Goal: Task Accomplishment & Management: Use online tool/utility

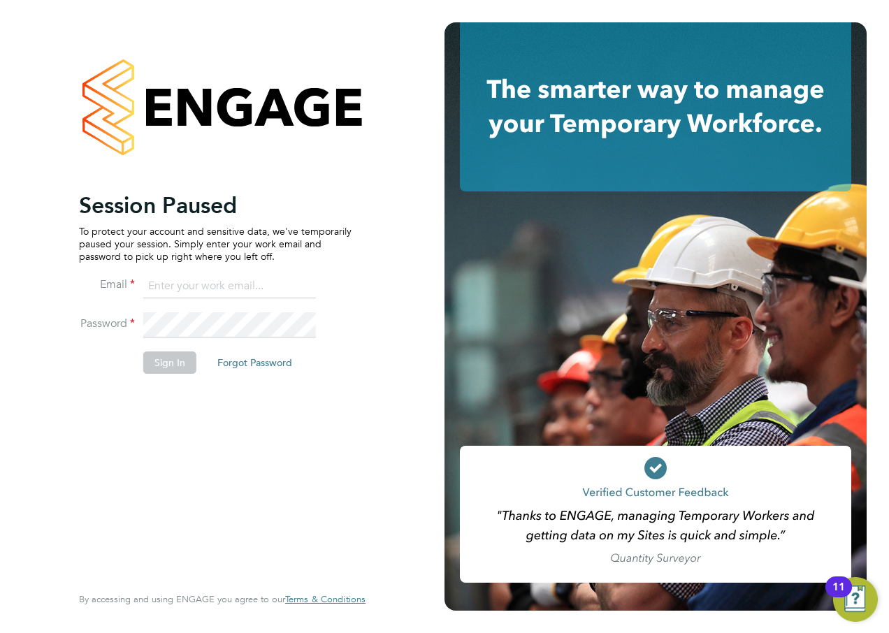
type input "[EMAIL_ADDRESS][PERSON_NAME][DOMAIN_NAME]"
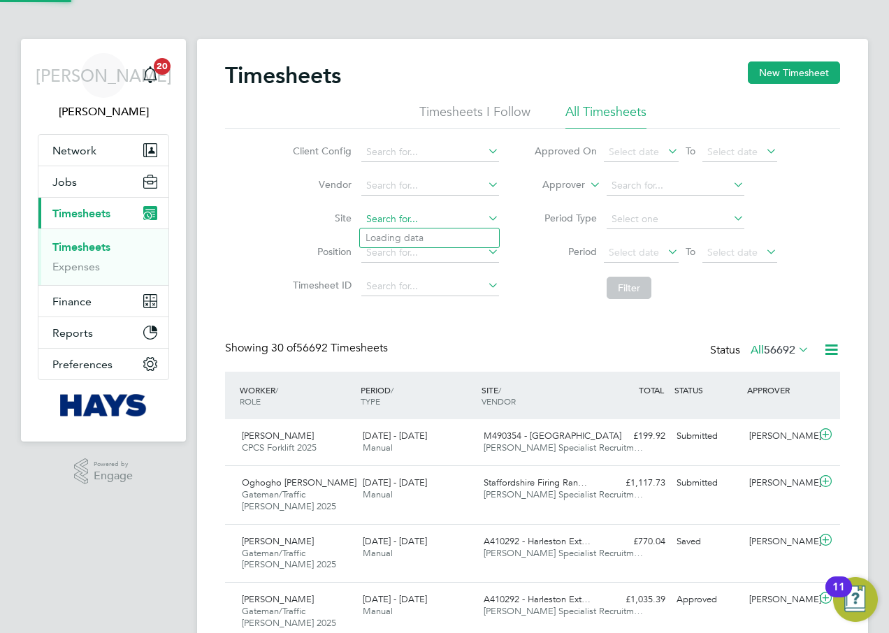
click at [421, 222] on input at bounding box center [430, 220] width 138 height 20
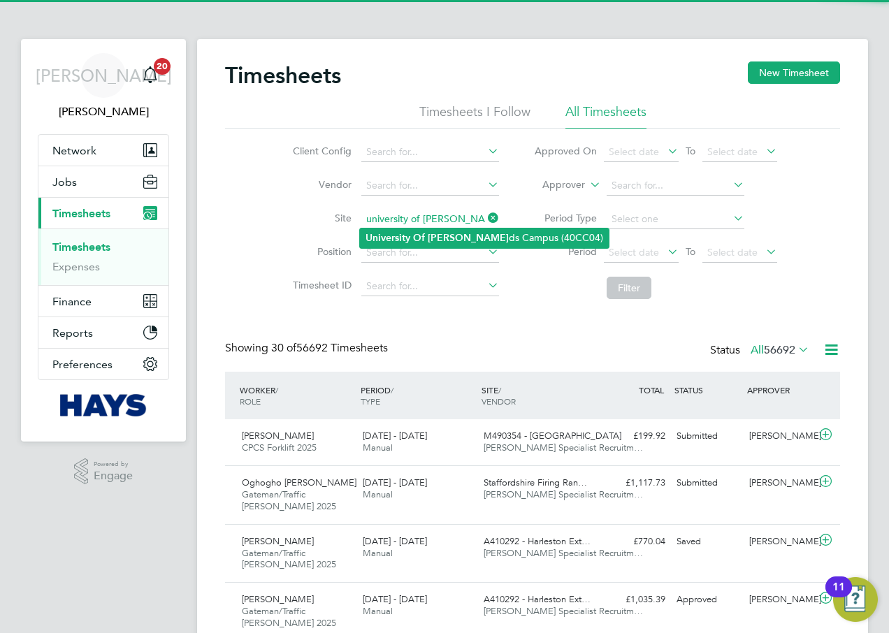
click at [434, 232] on b "[PERSON_NAME]" at bounding box center [468, 238] width 81 height 12
type input "[GEOGRAPHIC_DATA] (40CC04)"
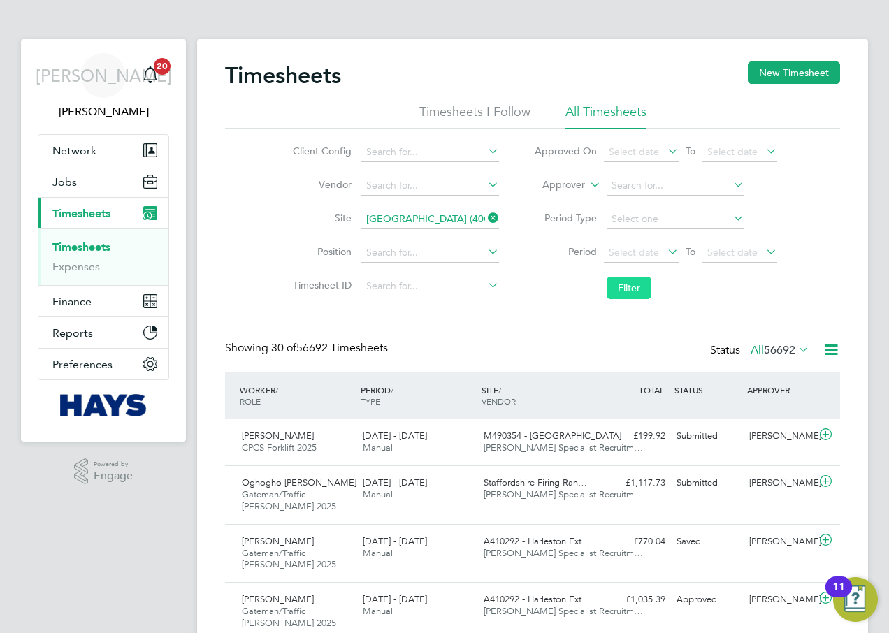
click at [607, 286] on button "Filter" at bounding box center [629, 288] width 45 height 22
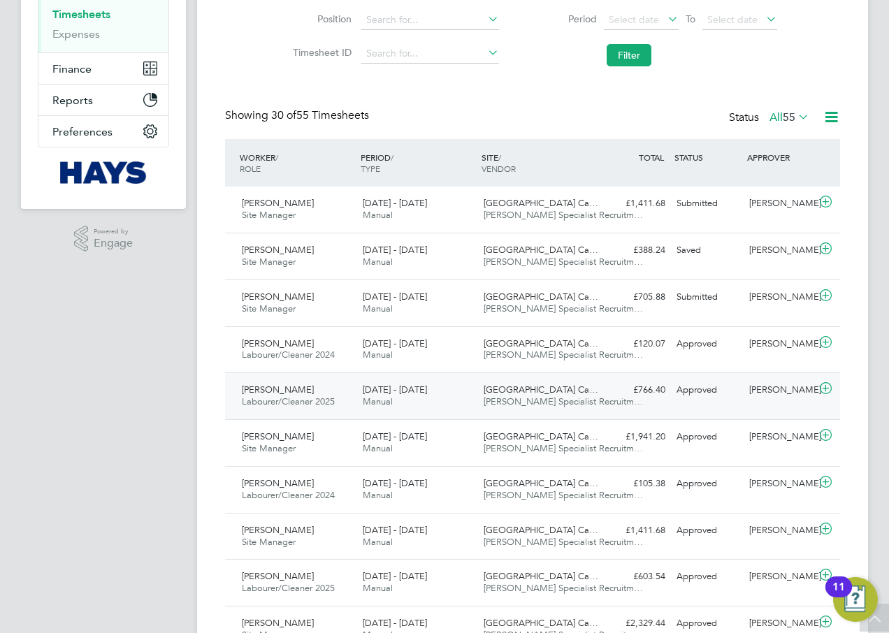
click at [342, 393] on div "Robert Taylor Labourer/Cleaner 2025 16 - 22 Aug 2025" at bounding box center [296, 396] width 121 height 35
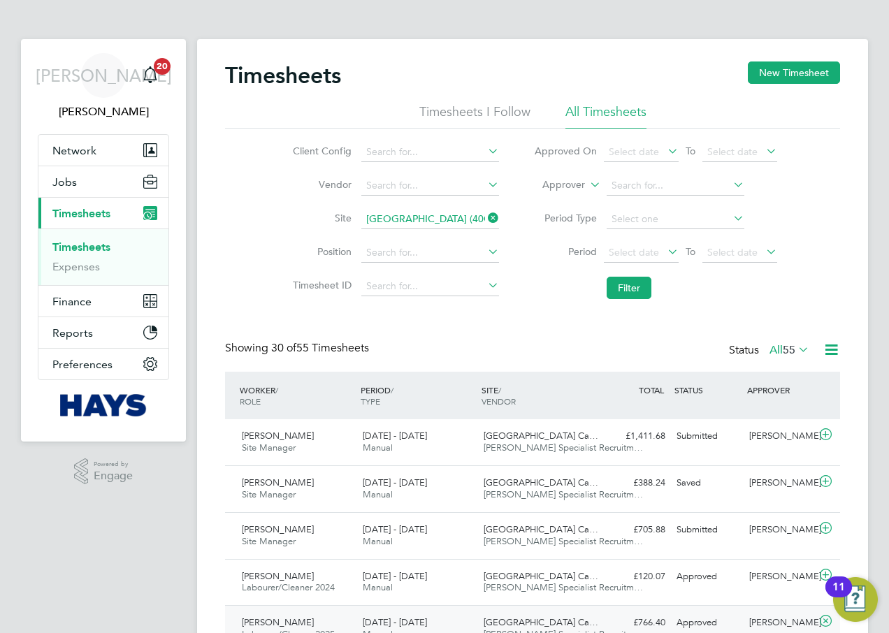
click at [485, 219] on icon at bounding box center [485, 218] width 0 height 20
click at [447, 224] on input at bounding box center [430, 220] width 138 height 20
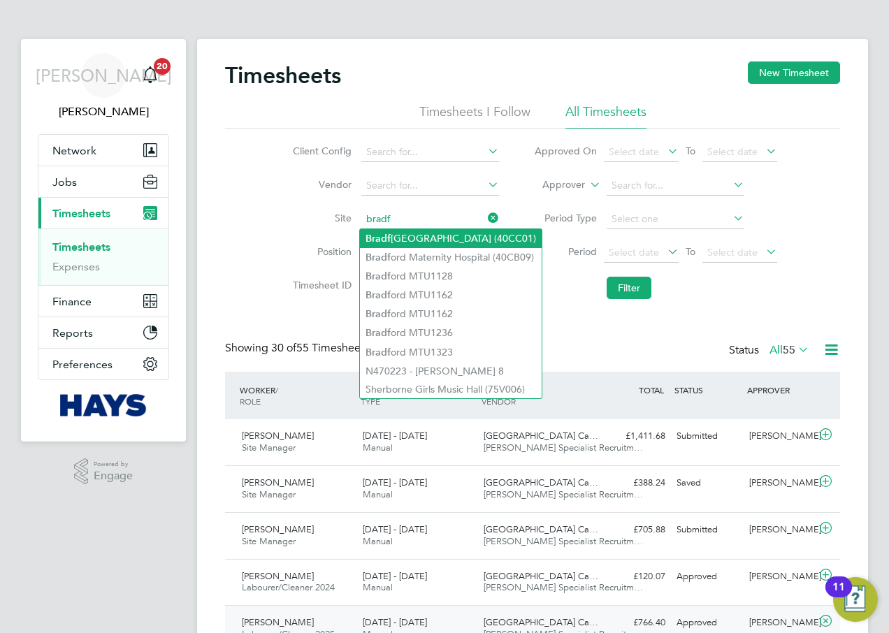
click at [458, 242] on li "Bradf ord College Future Technology Centre (40CC01)" at bounding box center [451, 238] width 182 height 19
type input "Bradford College Future Technology Centre (40CC01)"
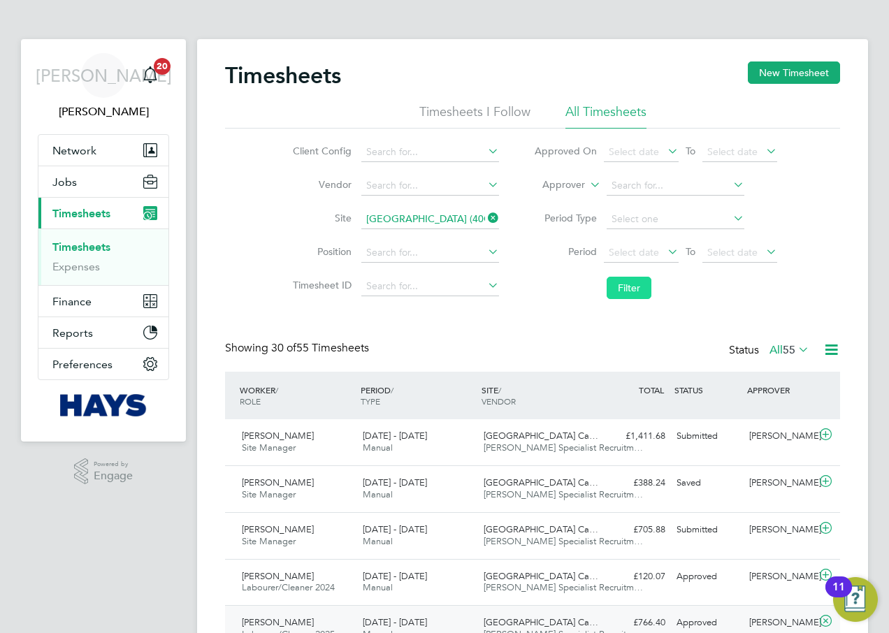
click at [624, 281] on button "Filter" at bounding box center [629, 288] width 45 height 22
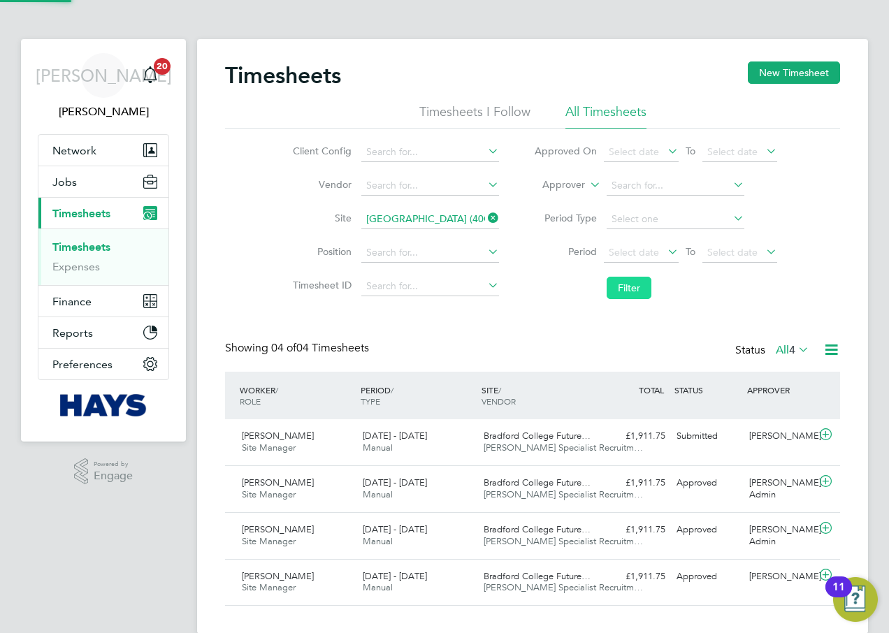
scroll to position [36, 122]
